Goal: Check status

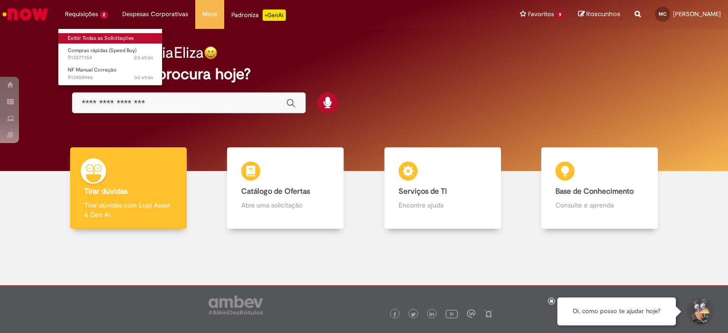
click at [113, 35] on link "Exibir Todas as Solicitações" at bounding box center [110, 38] width 104 height 10
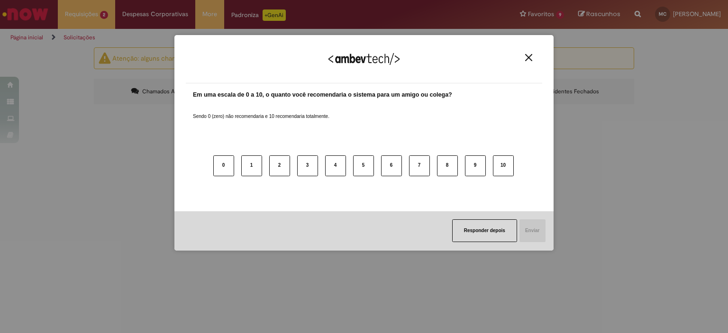
click at [534, 55] on button "Close" at bounding box center [528, 58] width 13 height 8
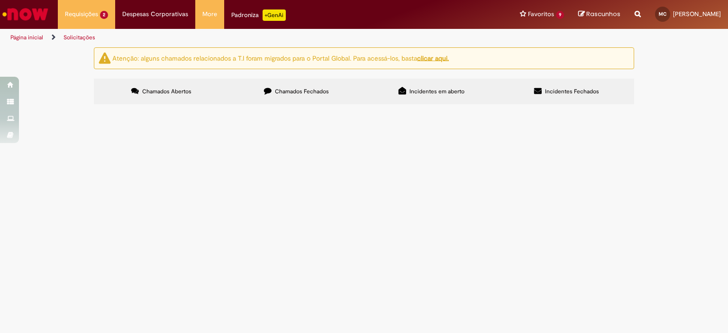
click at [269, 89] on icon at bounding box center [268, 91] width 8 height 8
click at [0, 0] on span "Compras rápidas (Speed Buy)" at bounding box center [0, 0] width 0 height 0
click at [0, 0] on span "R13554856" at bounding box center [0, 0] width 0 height 0
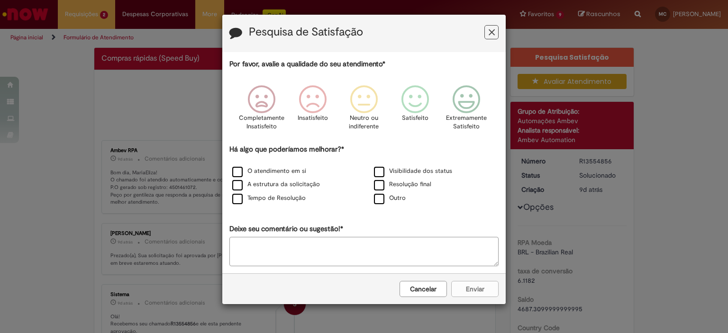
click at [484, 31] on button "Feedback" at bounding box center [491, 32] width 14 height 14
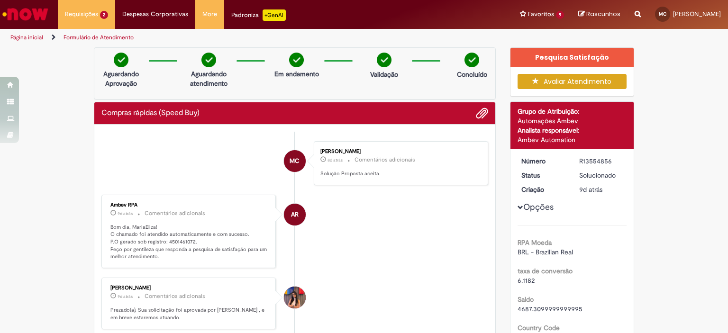
click at [589, 160] on div "R13554856" at bounding box center [601, 160] width 44 height 9
copy div "R13554856"
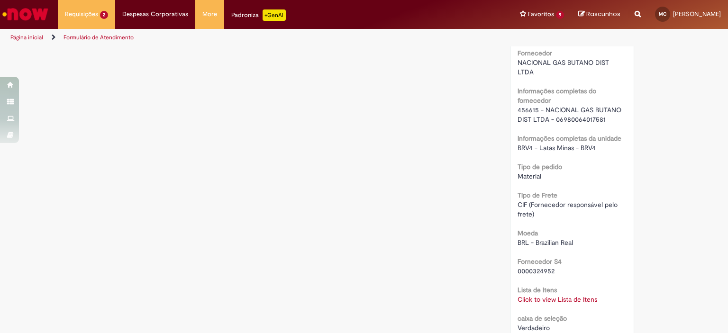
scroll to position [806, 0]
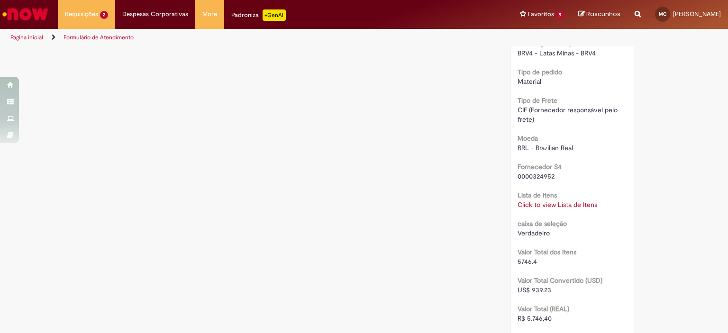
click at [562, 206] on link "Click to view Lista de Itens" at bounding box center [558, 204] width 80 height 9
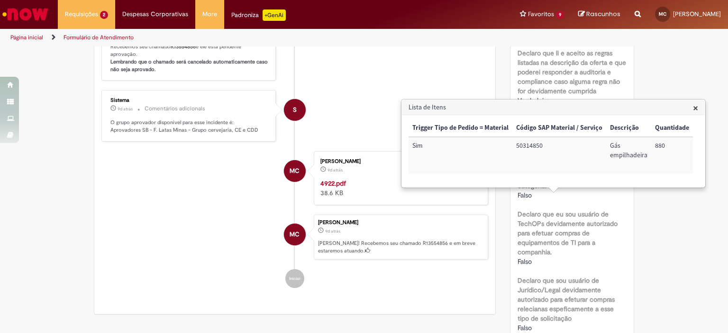
scroll to position [47, 0]
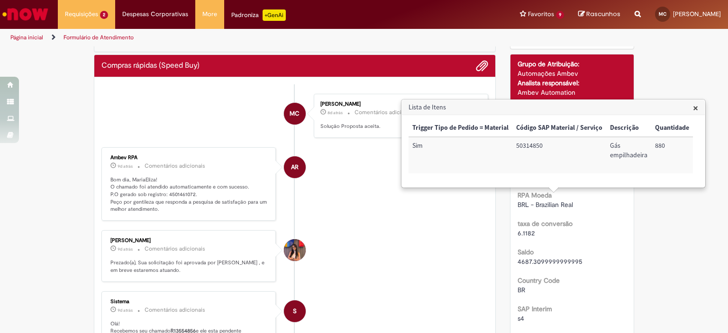
click at [175, 191] on p "Bom dia, MariaEliza! O chamado foi atendido automaticamente e com sucesso. P.O …" at bounding box center [189, 194] width 158 height 37
copy p "4501461072"
